Goal: Task Accomplishment & Management: Use online tool/utility

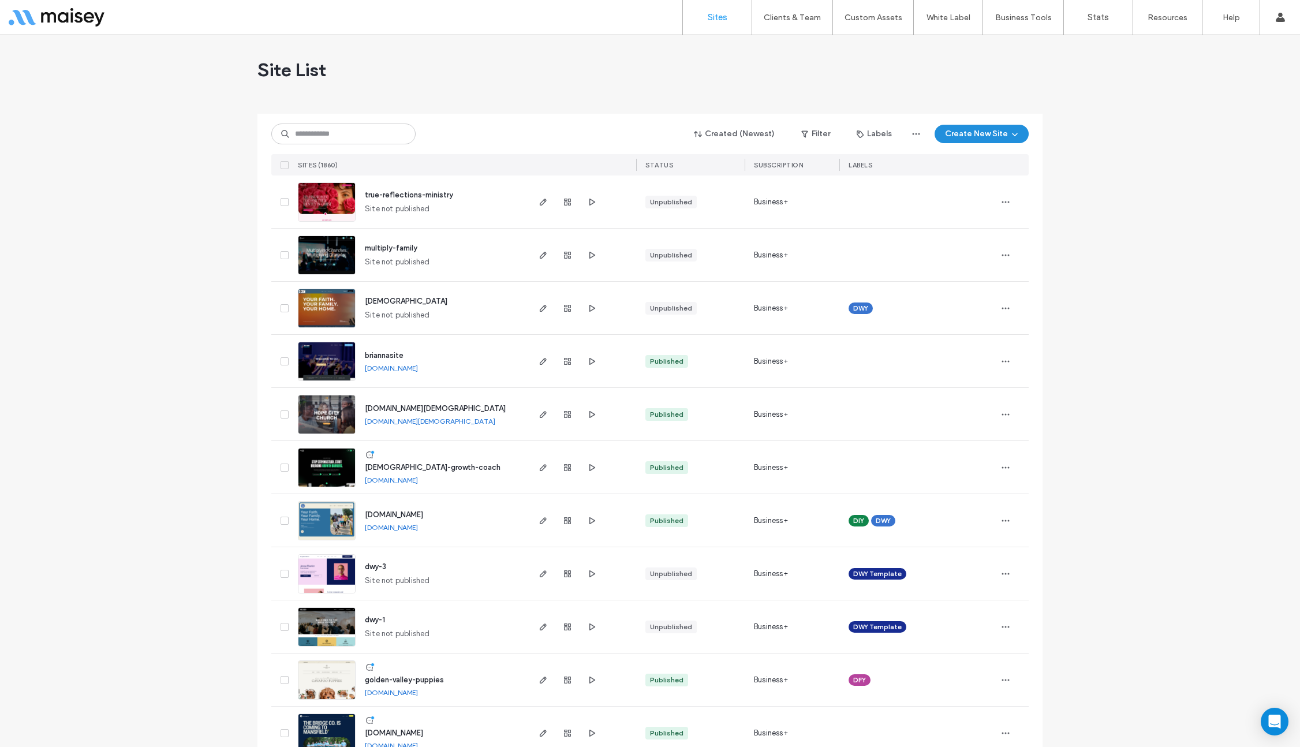
click at [1013, 134] on icon "button" at bounding box center [1014, 133] width 9 height 9
click at [1021, 185] on div "Choose a ready-made design and customise it to fit your brand." at bounding box center [1042, 185] width 134 height 21
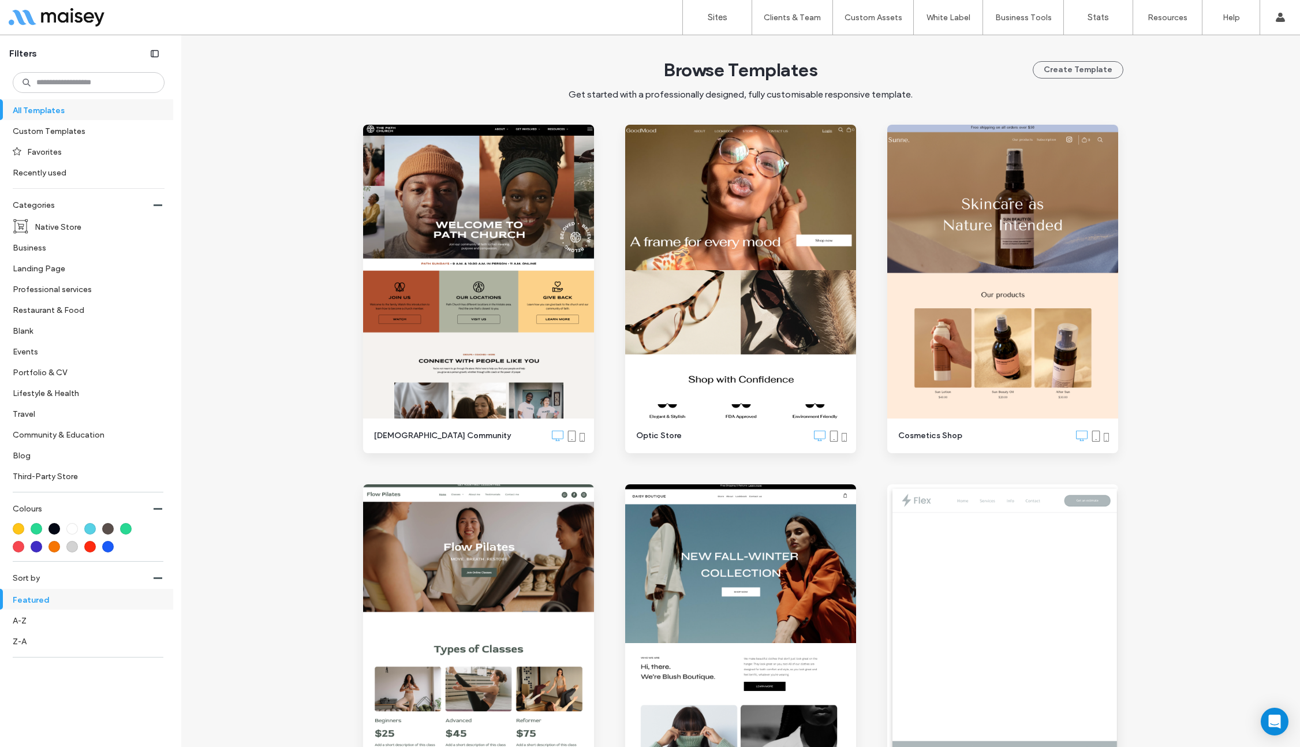
click at [49, 181] on label "Recently used" at bounding box center [84, 172] width 142 height 20
click at [56, 229] on label "Native Store" at bounding box center [95, 226] width 120 height 20
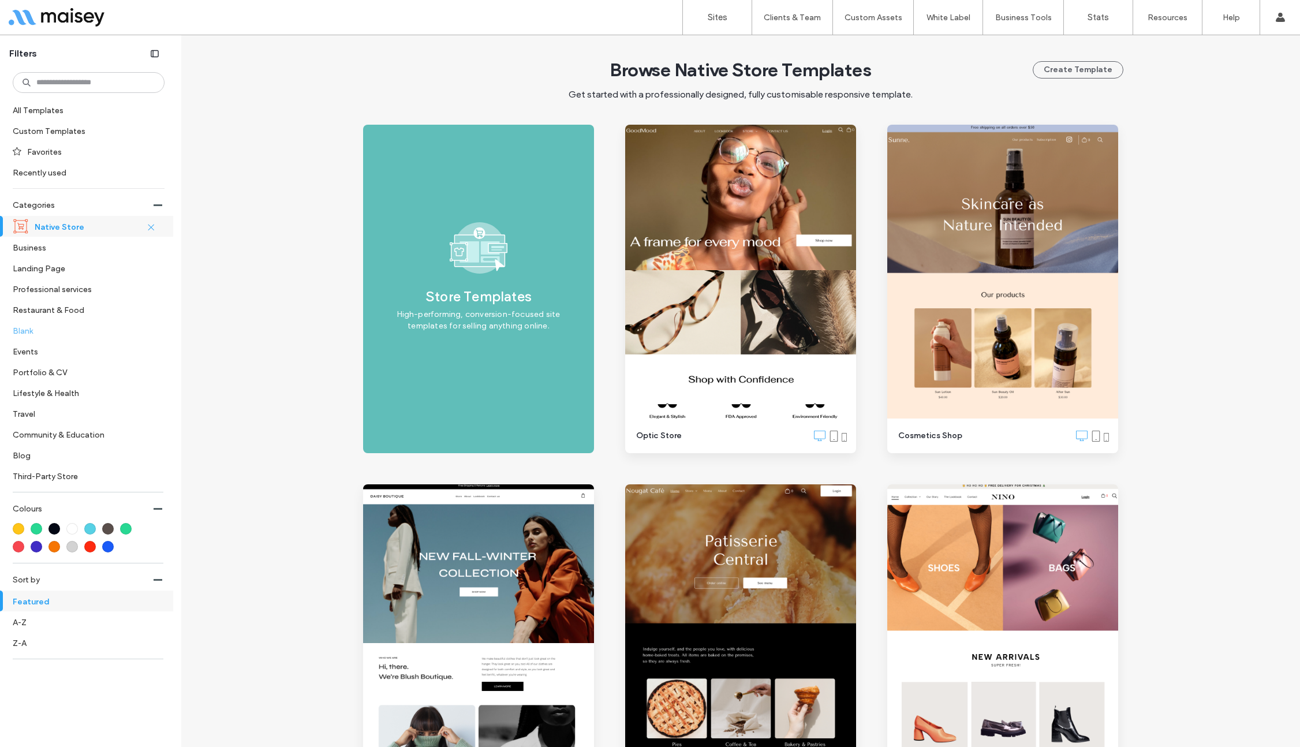
click at [33, 333] on label "Blank" at bounding box center [84, 330] width 142 height 20
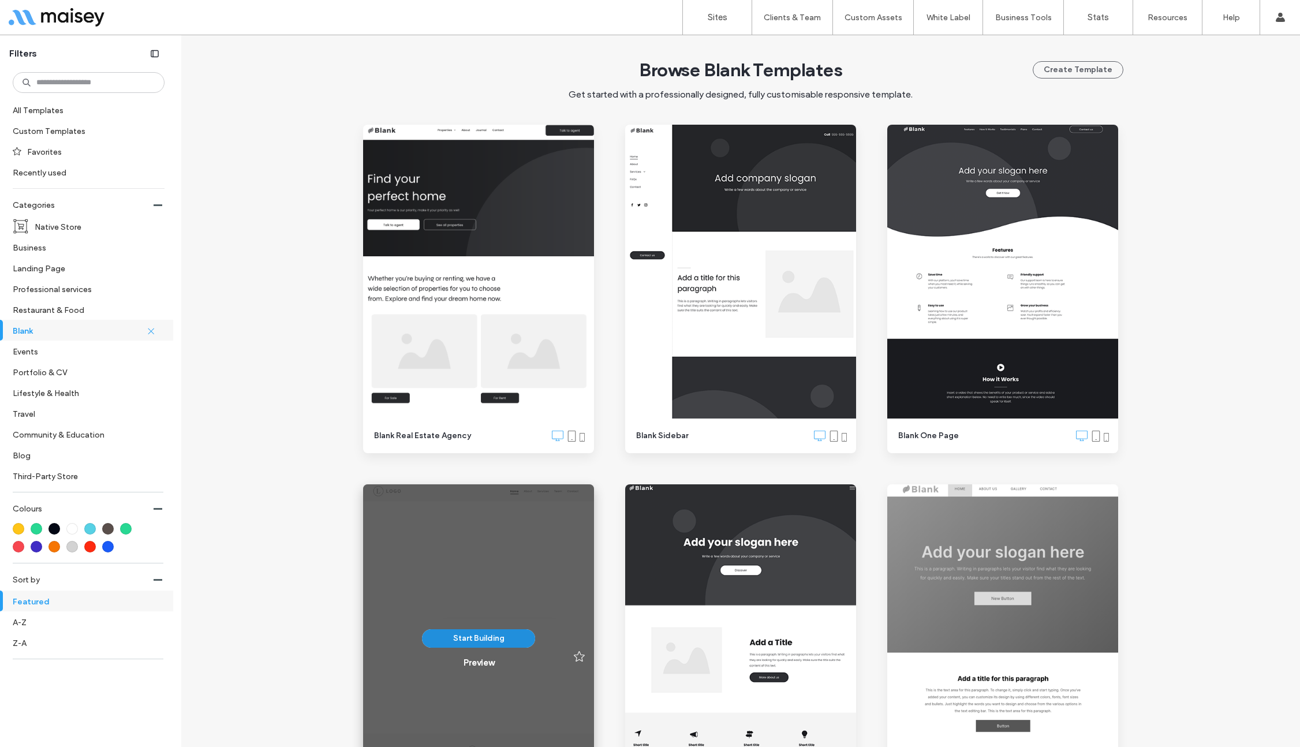
click at [491, 640] on button "Start Building" at bounding box center [478, 638] width 113 height 18
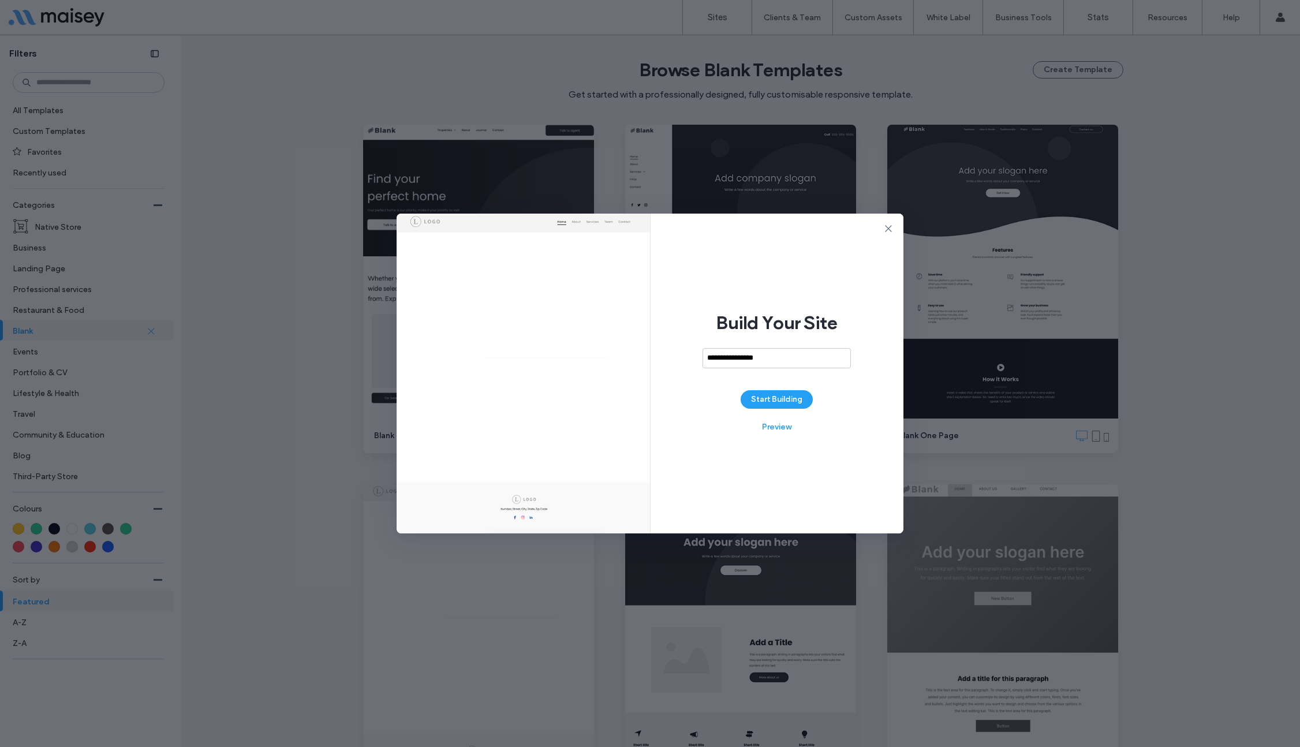
type input "**********"
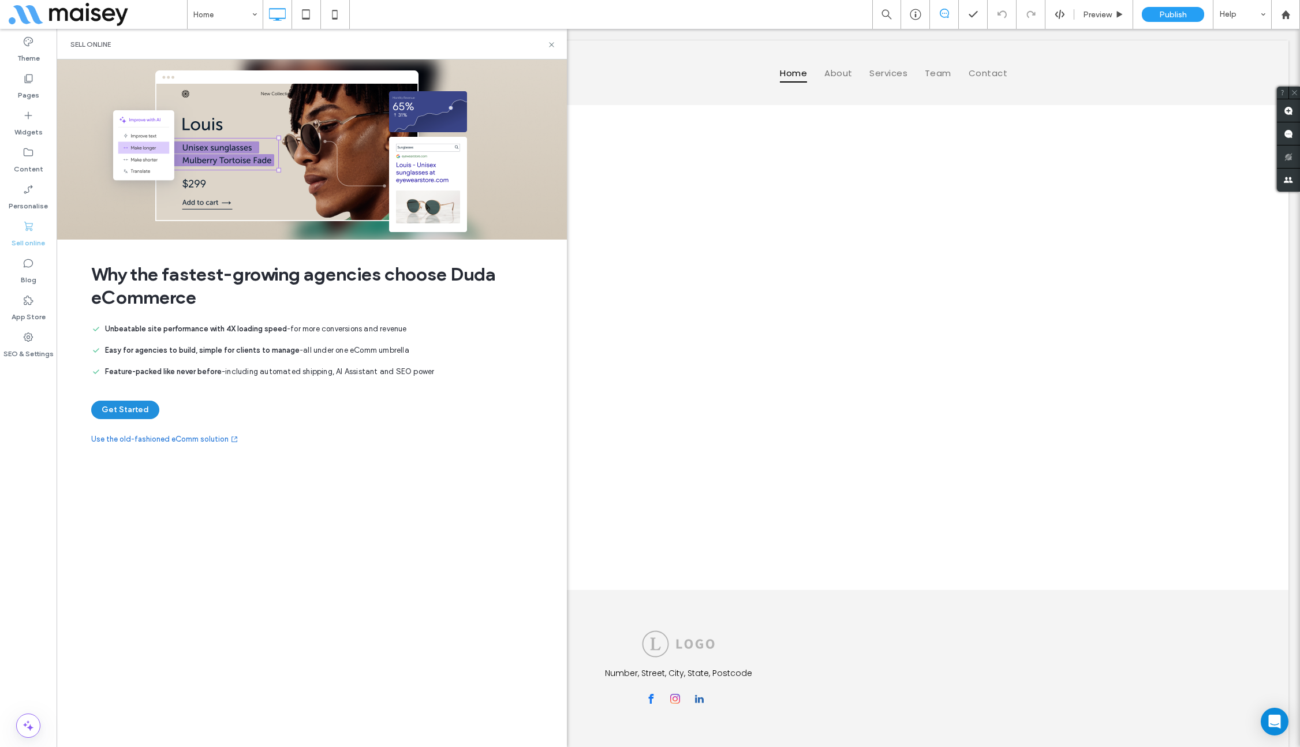
click at [120, 406] on button "Get Started" at bounding box center [125, 410] width 68 height 18
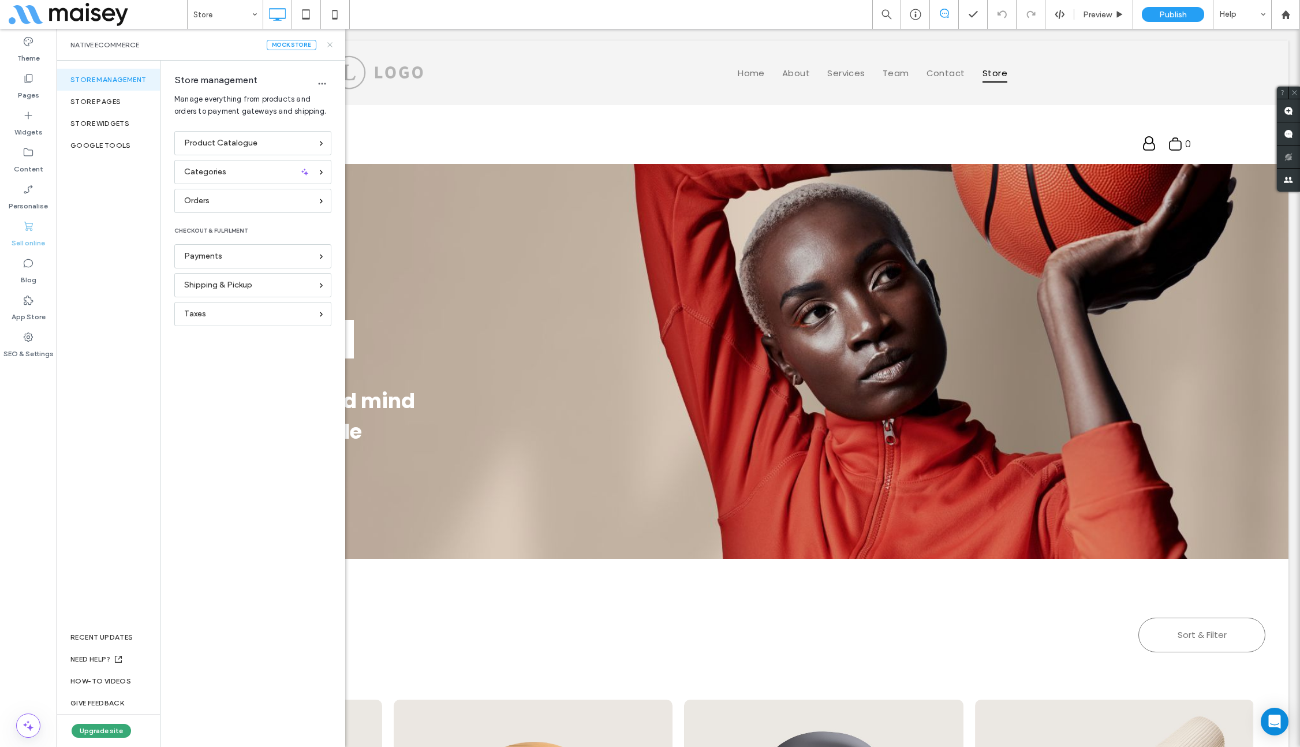
click at [330, 40] on icon at bounding box center [330, 44] width 9 height 9
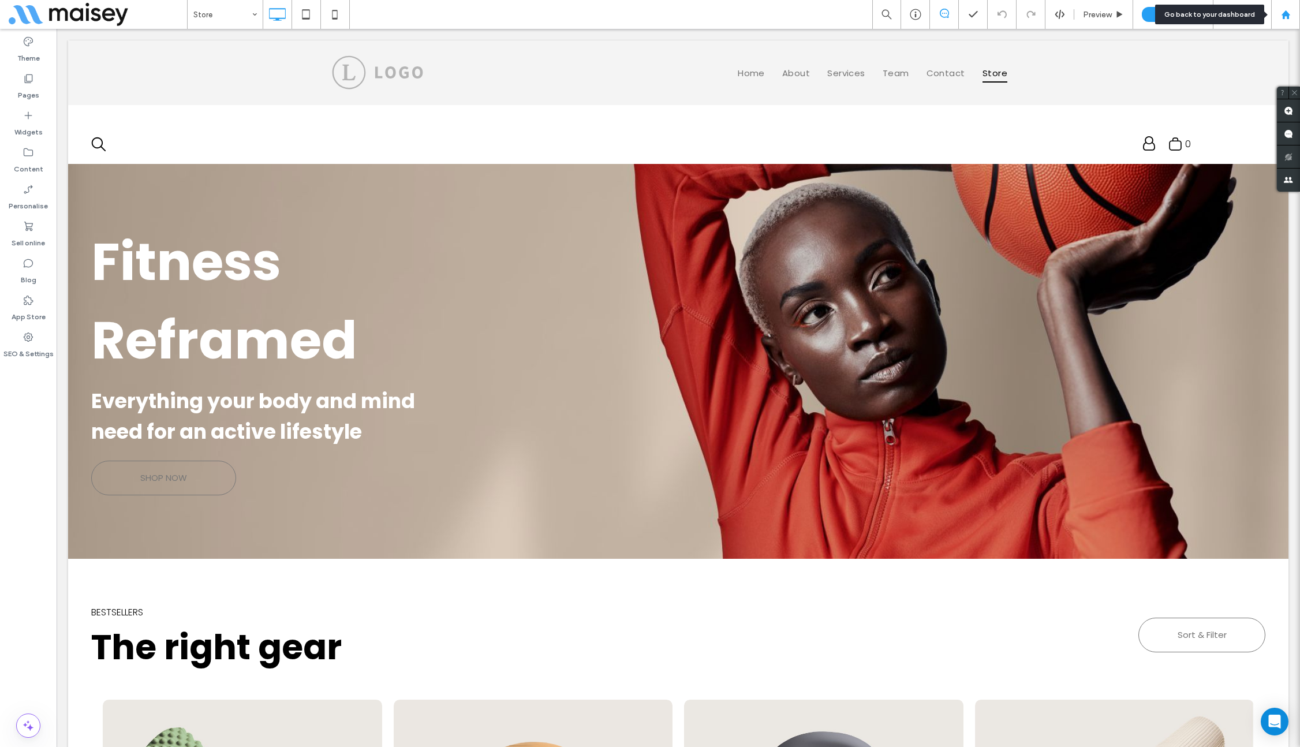
click at [1285, 13] on use at bounding box center [1285, 14] width 9 height 9
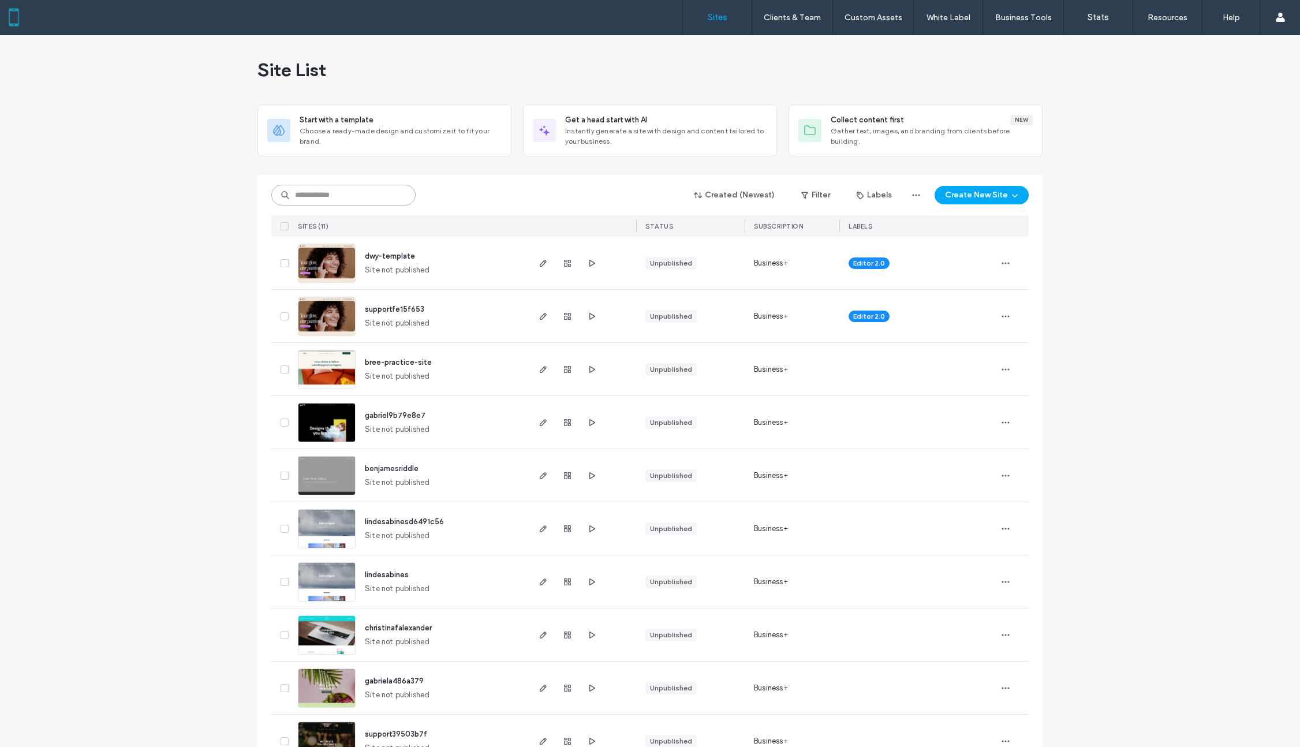
click at [375, 196] on input at bounding box center [343, 195] width 144 height 21
paste input "********"
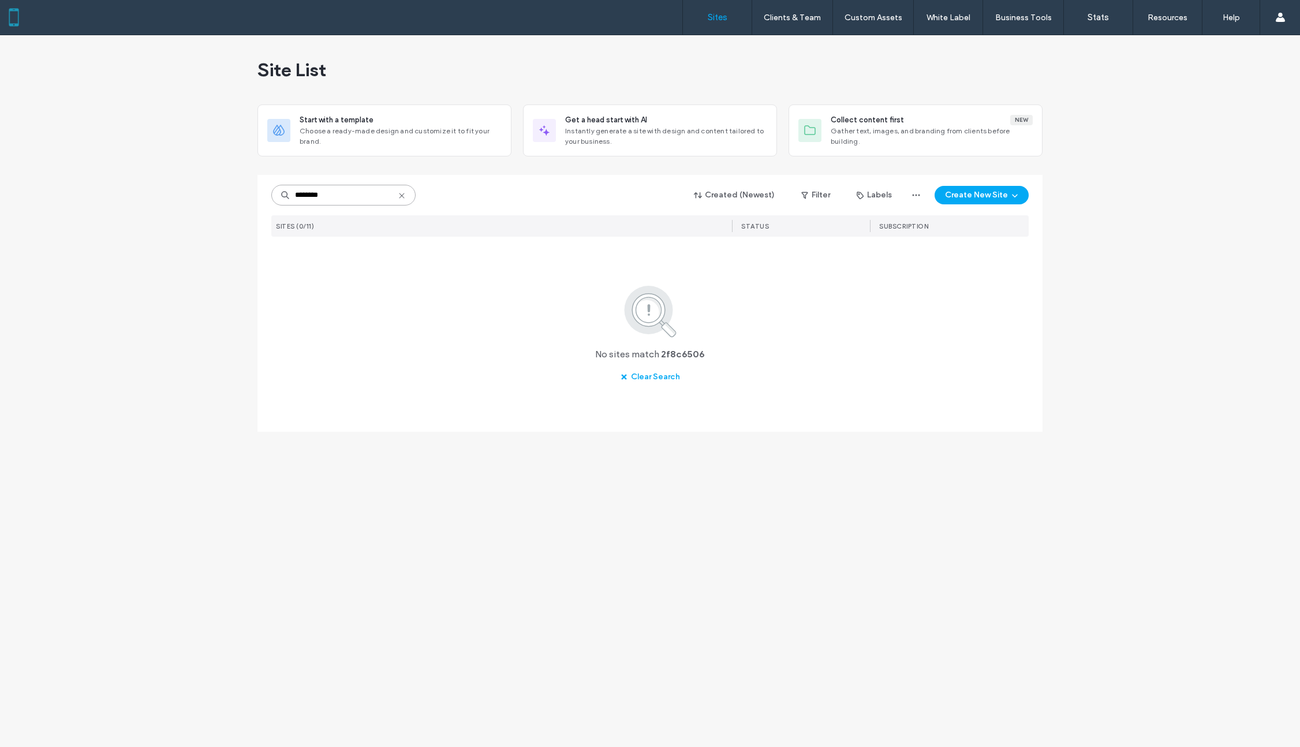
type input "********"
click at [994, 198] on button "Create New Site" at bounding box center [981, 195] width 94 height 18
click at [1014, 248] on div "Choose a ready-made design and customize it to fit your brand." at bounding box center [1046, 246] width 134 height 21
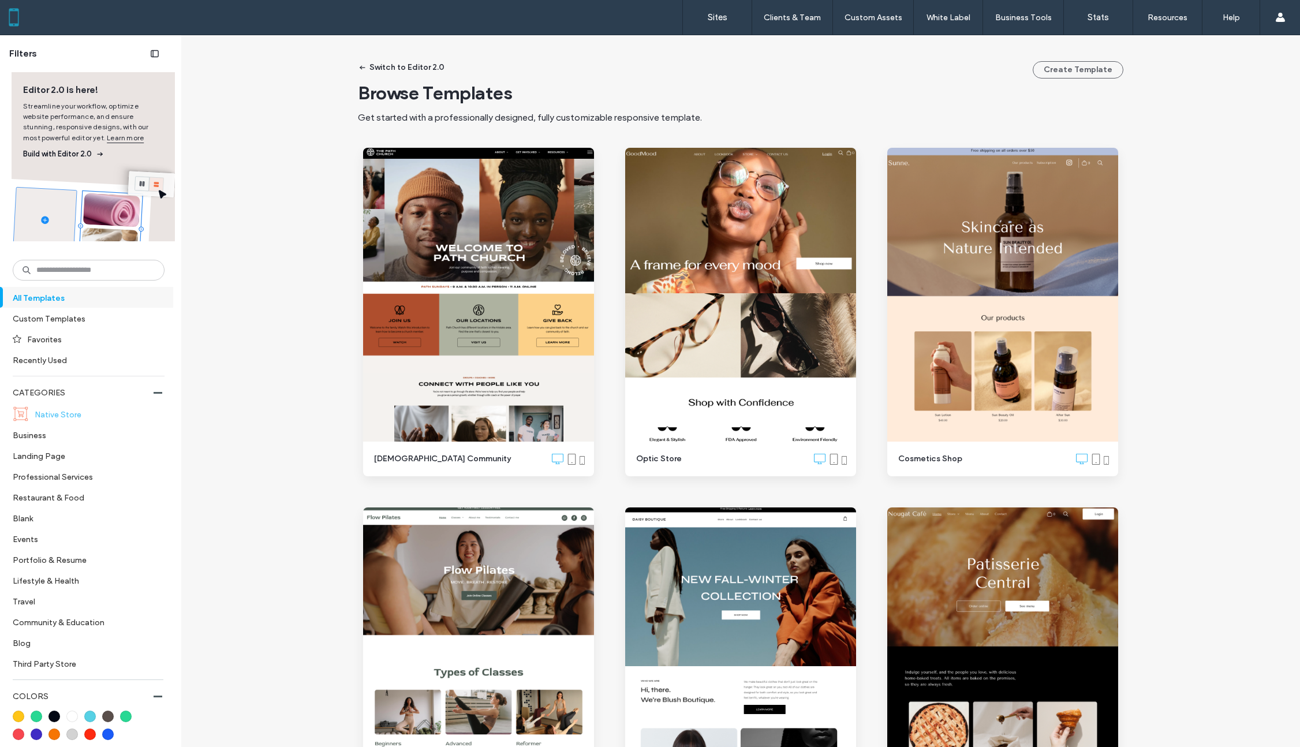
click at [71, 413] on label "Native Store" at bounding box center [95, 414] width 120 height 20
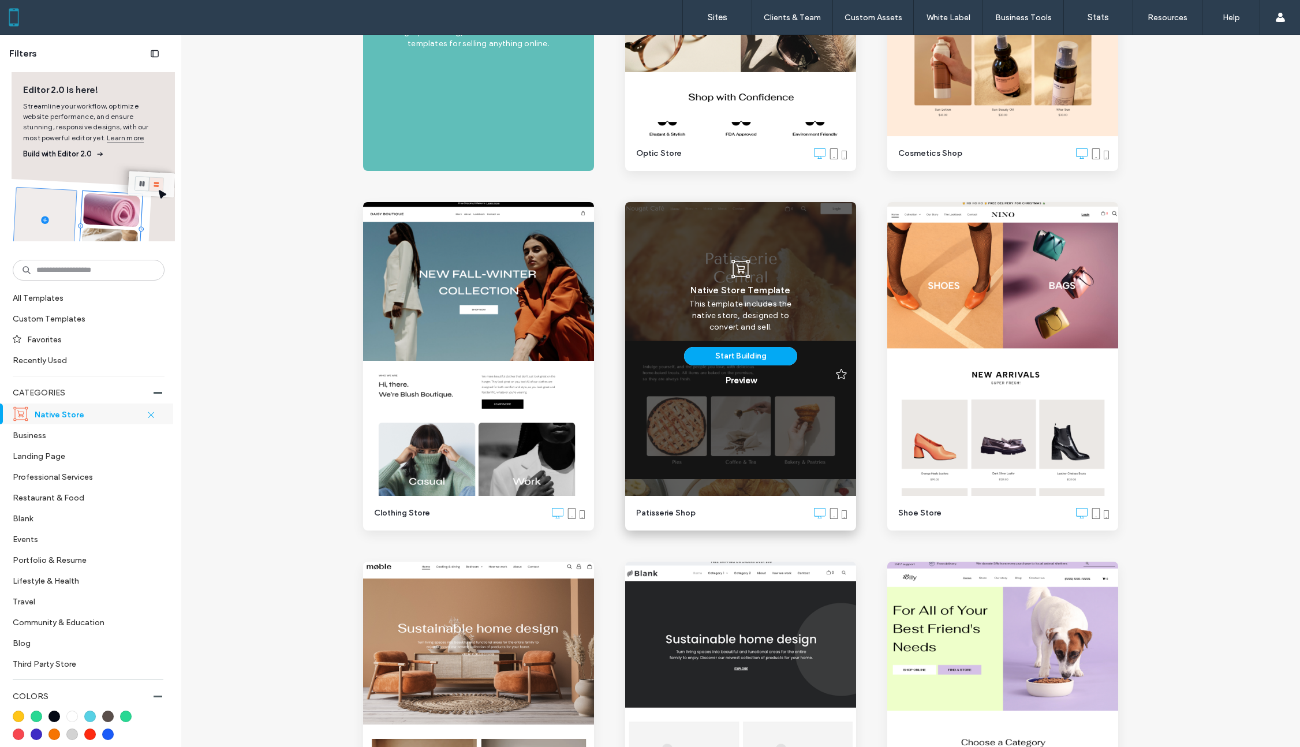
scroll to position [522, 0]
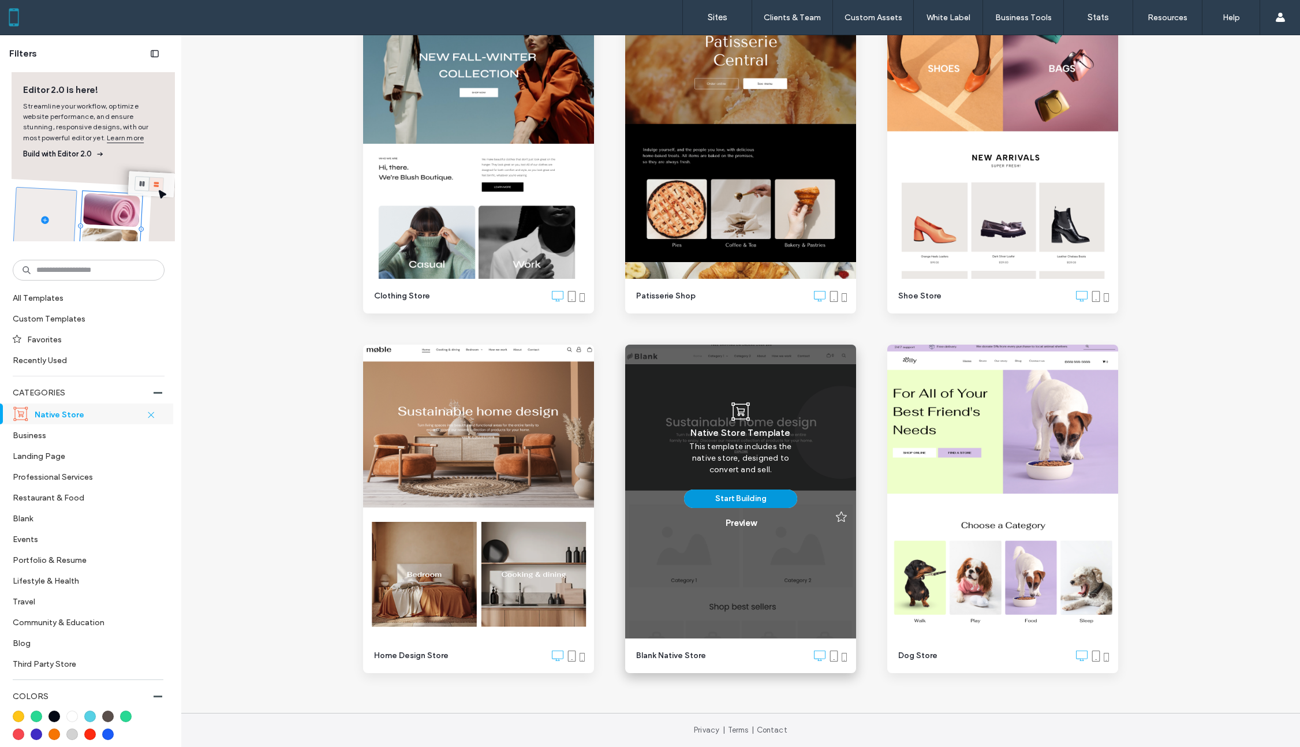
click at [741, 499] on button "Start Building" at bounding box center [740, 498] width 113 height 18
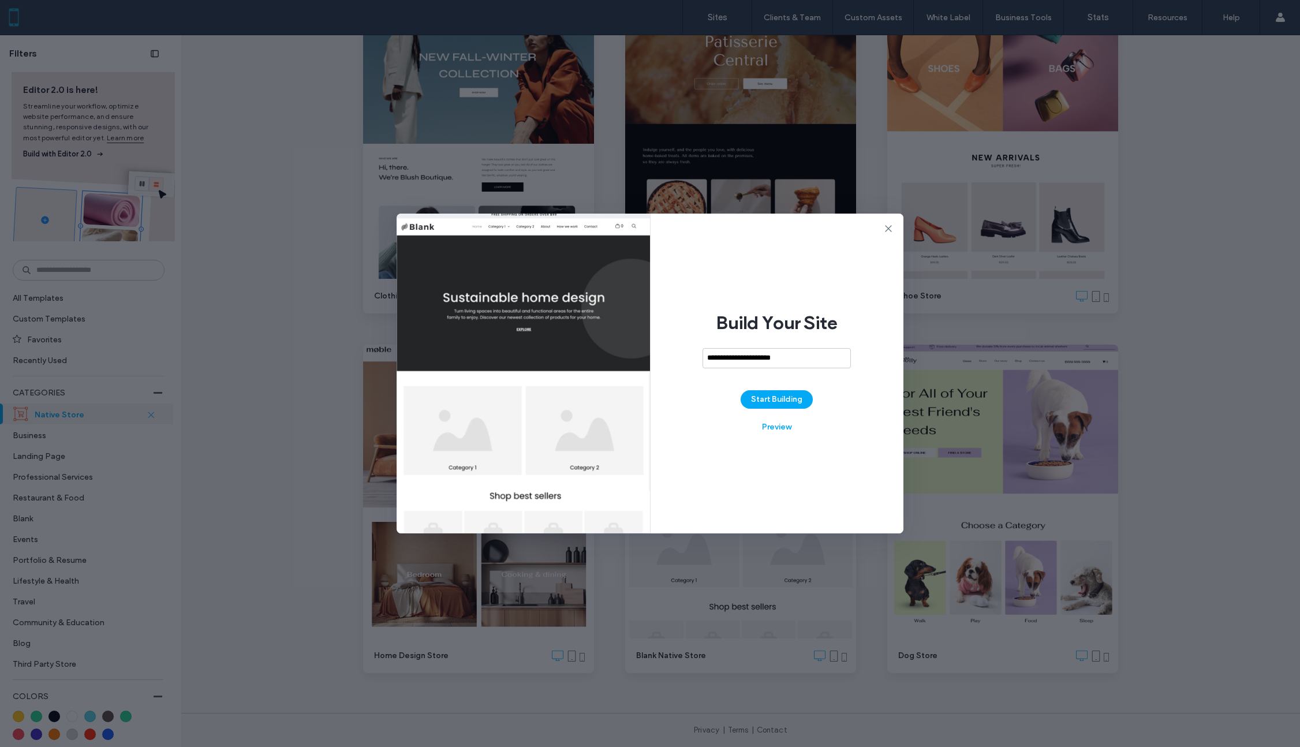
type input "**********"
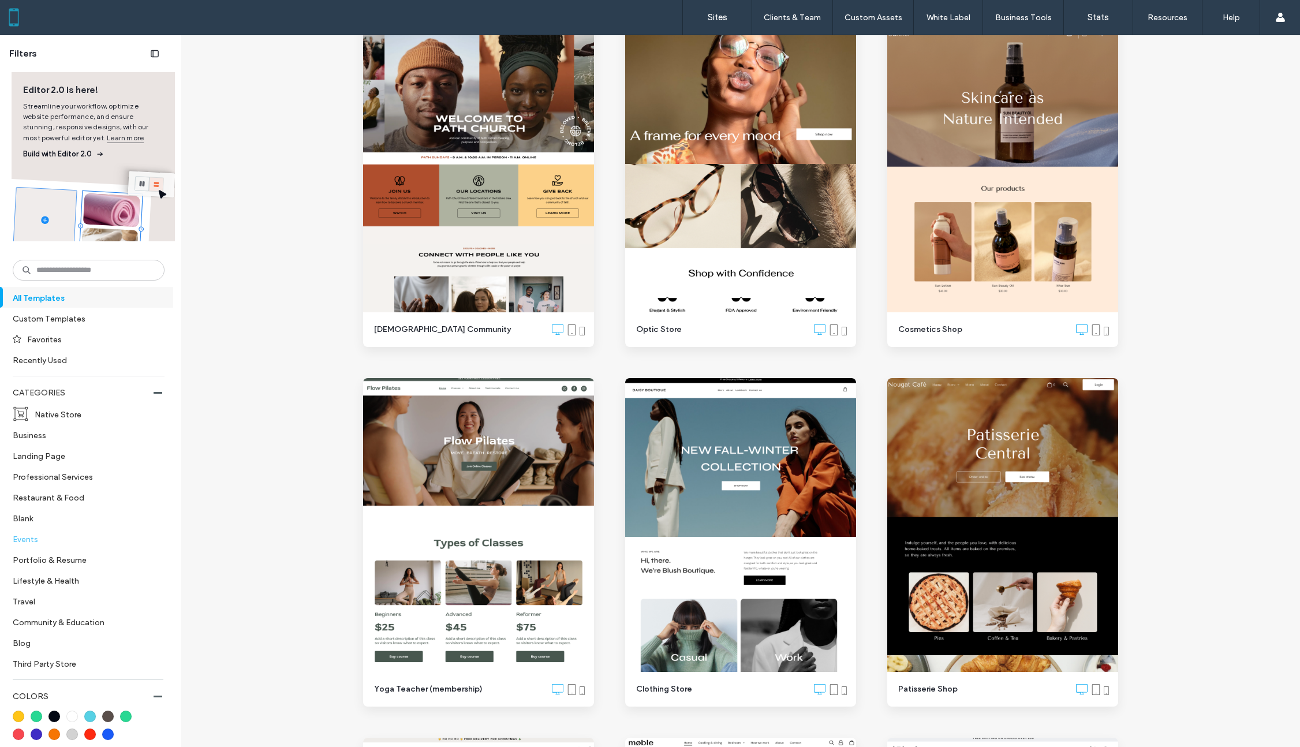
scroll to position [124, 0]
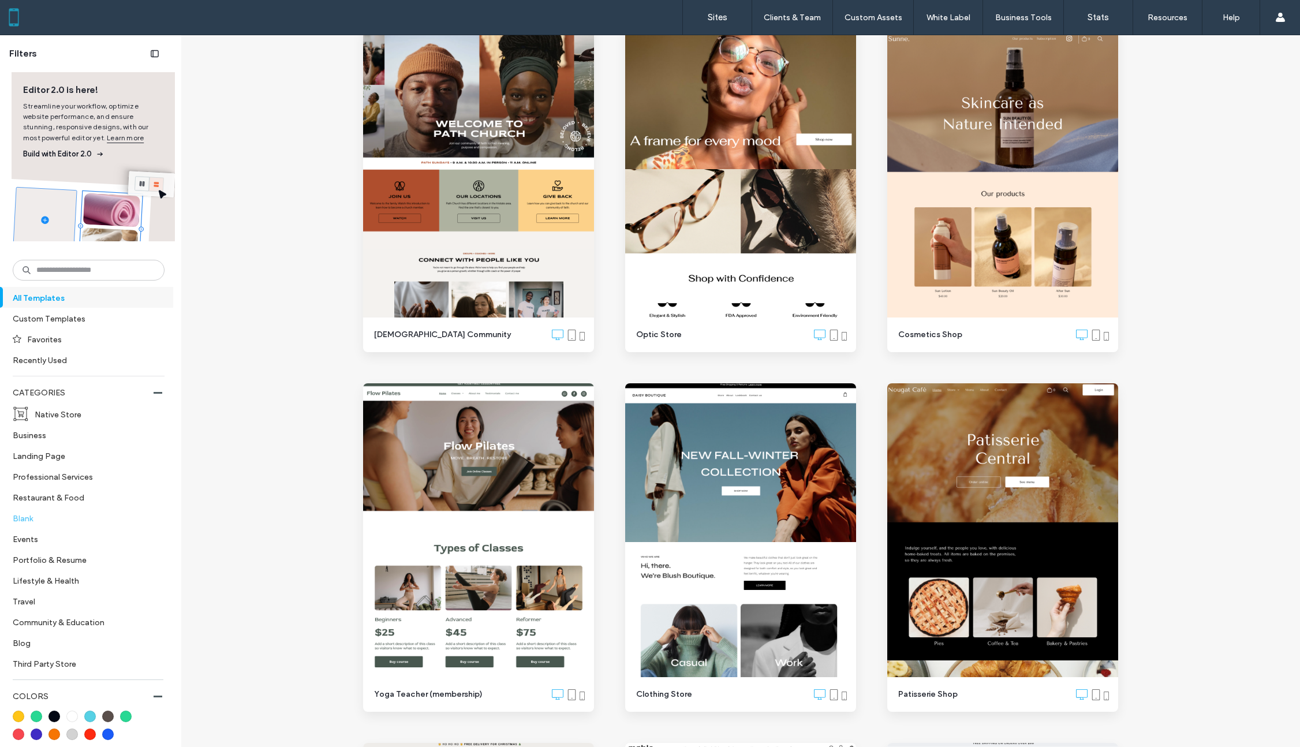
click at [28, 521] on label "Blank" at bounding box center [84, 518] width 142 height 20
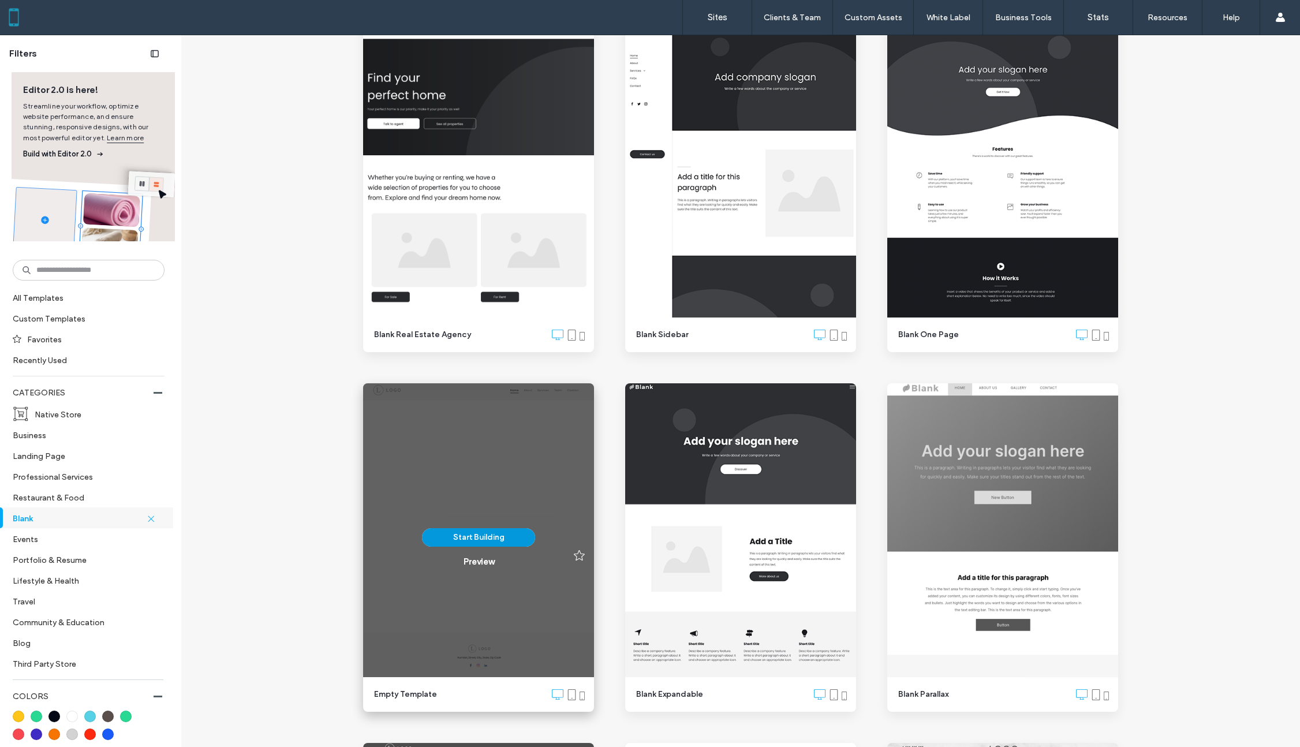
click at [466, 538] on button "Start Building" at bounding box center [478, 537] width 113 height 18
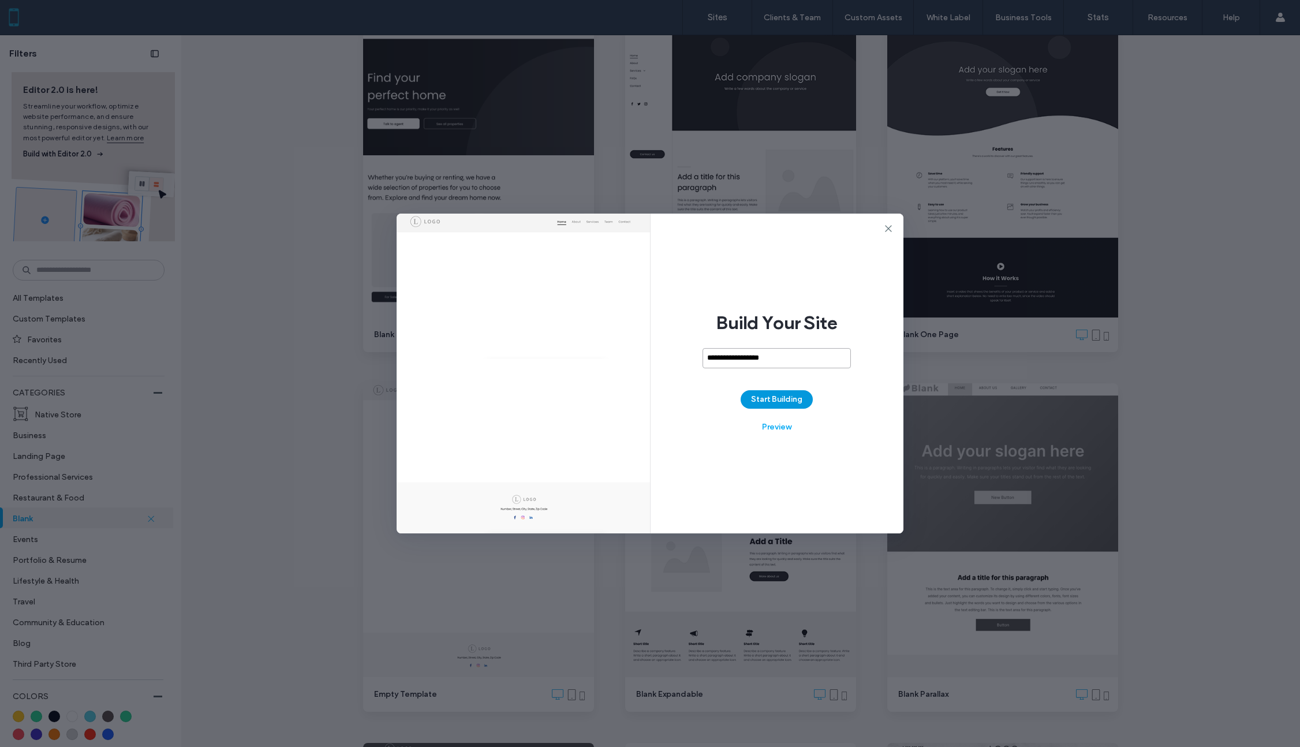
type input "**********"
click at [781, 397] on button "Start Building" at bounding box center [777, 399] width 72 height 18
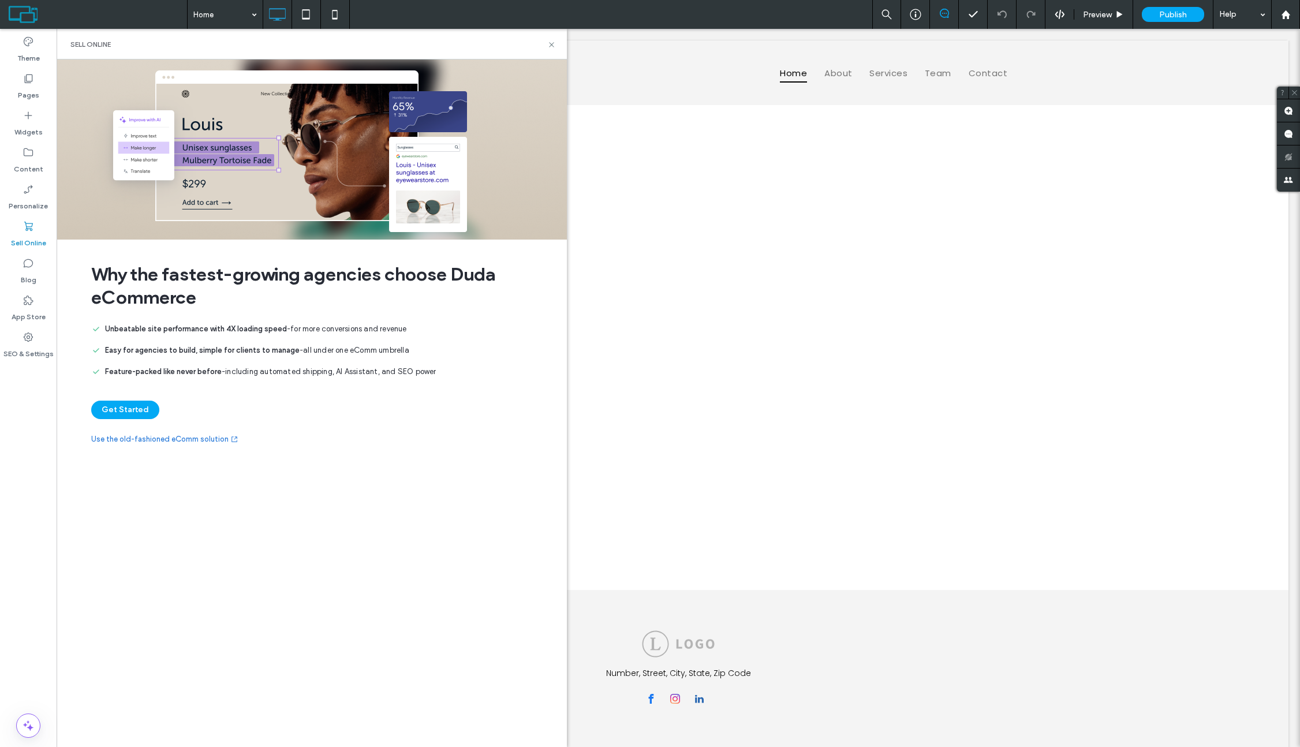
click at [132, 407] on button "Get Started" at bounding box center [125, 410] width 68 height 18
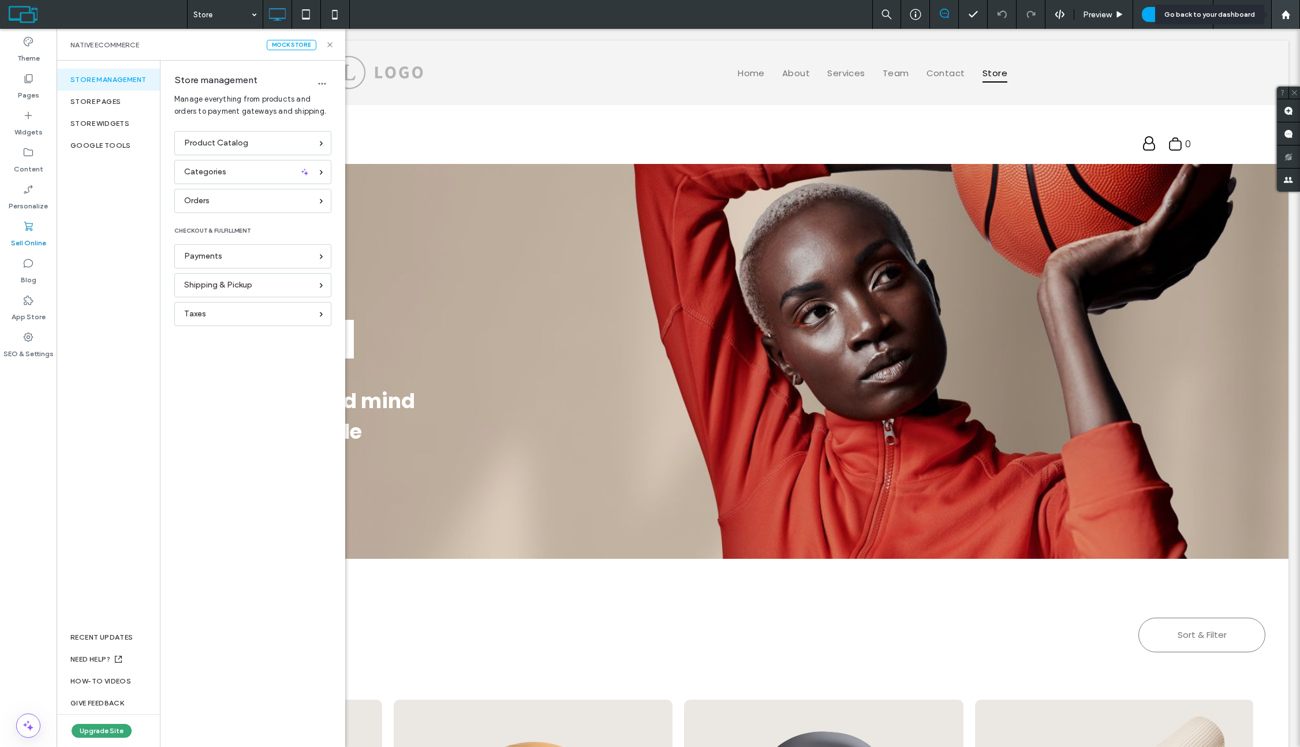
click at [1289, 18] on icon at bounding box center [1286, 15] width 10 height 10
